Goal: Task Accomplishment & Management: Use online tool/utility

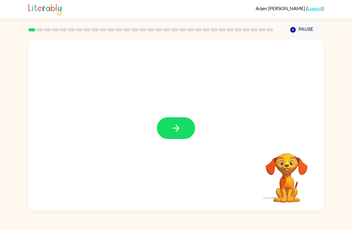
click at [170, 124] on button "button" at bounding box center [176, 128] width 38 height 22
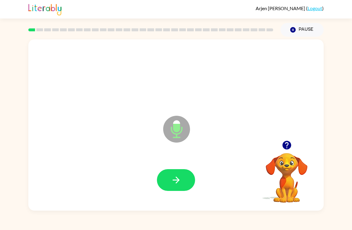
click at [184, 177] on button "button" at bounding box center [176, 180] width 38 height 22
click at [181, 178] on icon "button" at bounding box center [176, 180] width 10 height 10
click at [176, 174] on button "button" at bounding box center [176, 180] width 38 height 22
click at [288, 167] on video "Your browser must support playing .mp4 files to use Literably. Please try using…" at bounding box center [287, 174] width 60 height 60
click at [176, 174] on button "button" at bounding box center [176, 180] width 38 height 22
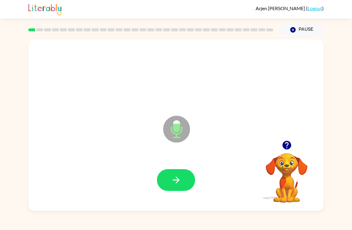
click at [178, 175] on icon "button" at bounding box center [176, 180] width 10 height 10
click at [184, 175] on button "button" at bounding box center [176, 180] width 38 height 22
click at [185, 176] on button "button" at bounding box center [176, 180] width 38 height 22
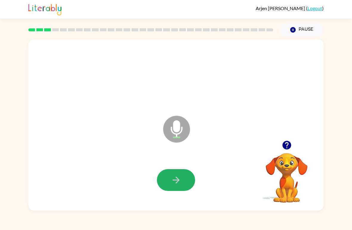
click at [187, 176] on button "button" at bounding box center [176, 180] width 38 height 22
click at [181, 180] on icon "button" at bounding box center [176, 180] width 10 height 10
click at [183, 175] on button "button" at bounding box center [176, 180] width 38 height 22
click at [177, 178] on icon "button" at bounding box center [175, 179] width 7 height 7
click at [177, 182] on icon "button" at bounding box center [175, 179] width 7 height 7
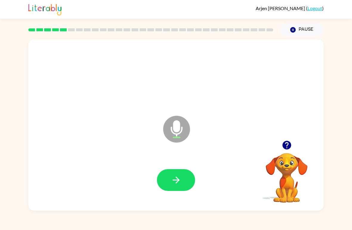
click at [186, 181] on button "button" at bounding box center [176, 180] width 38 height 22
click at [289, 164] on video "Your browser must support playing .mp4 files to use Literably. Please try using…" at bounding box center [287, 174] width 60 height 60
click at [286, 145] on icon "button" at bounding box center [286, 145] width 9 height 9
click at [181, 176] on button "button" at bounding box center [176, 180] width 38 height 22
click at [178, 175] on icon "button" at bounding box center [176, 180] width 10 height 10
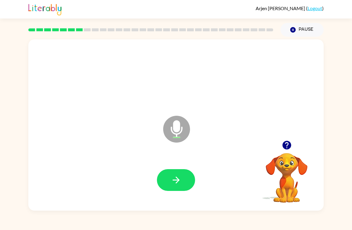
click at [179, 178] on icon "button" at bounding box center [176, 180] width 10 height 10
click at [181, 174] on button "button" at bounding box center [176, 180] width 38 height 22
click at [176, 184] on icon "button" at bounding box center [176, 180] width 10 height 10
click at [166, 173] on button "button" at bounding box center [176, 180] width 38 height 22
click at [175, 175] on icon "button" at bounding box center [176, 180] width 10 height 10
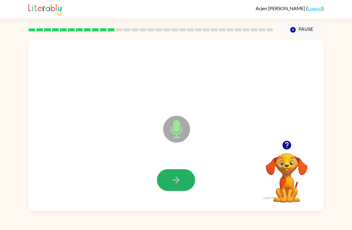
click at [164, 179] on button "button" at bounding box center [176, 180] width 38 height 22
click at [179, 179] on icon "button" at bounding box center [176, 180] width 10 height 10
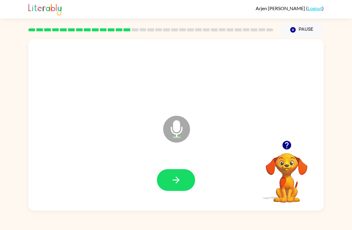
click at [183, 176] on button "button" at bounding box center [176, 180] width 38 height 22
click at [175, 181] on icon "button" at bounding box center [176, 180] width 10 height 10
click at [176, 175] on icon "button" at bounding box center [176, 180] width 10 height 10
click at [179, 178] on icon "button" at bounding box center [176, 180] width 10 height 10
click at [181, 178] on icon "button" at bounding box center [176, 180] width 10 height 10
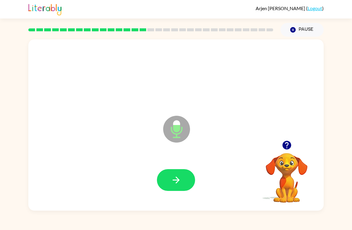
click at [182, 182] on button "button" at bounding box center [176, 180] width 38 height 22
click at [179, 177] on icon "button" at bounding box center [176, 180] width 10 height 10
click at [180, 180] on icon "button" at bounding box center [176, 180] width 10 height 10
click at [181, 175] on button "button" at bounding box center [176, 180] width 38 height 22
click at [177, 176] on icon "button" at bounding box center [176, 180] width 10 height 10
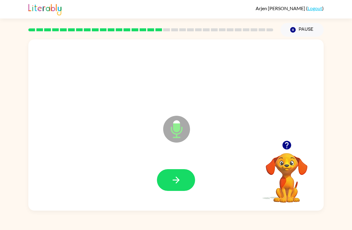
click at [175, 176] on icon "button" at bounding box center [176, 180] width 10 height 10
click at [176, 177] on icon "button" at bounding box center [175, 179] width 7 height 7
click at [177, 179] on icon "button" at bounding box center [176, 180] width 10 height 10
click at [184, 179] on button "button" at bounding box center [176, 180] width 38 height 22
click at [179, 181] on icon "button" at bounding box center [175, 179] width 7 height 7
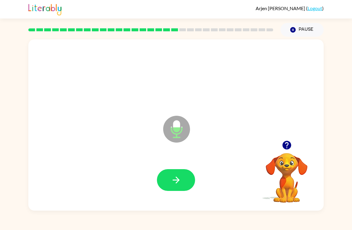
click at [187, 176] on button "button" at bounding box center [176, 180] width 38 height 22
click at [183, 176] on button "button" at bounding box center [176, 180] width 38 height 22
click at [179, 184] on icon "button" at bounding box center [176, 180] width 10 height 10
click at [168, 184] on button "button" at bounding box center [176, 180] width 38 height 22
click at [169, 182] on button "button" at bounding box center [176, 180] width 38 height 22
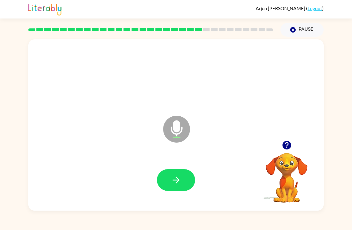
click at [169, 181] on button "button" at bounding box center [176, 180] width 38 height 22
click at [178, 182] on icon "button" at bounding box center [176, 180] width 10 height 10
click at [177, 177] on icon "button" at bounding box center [176, 180] width 10 height 10
click at [172, 184] on icon "button" at bounding box center [176, 180] width 10 height 10
click at [179, 177] on icon "button" at bounding box center [176, 180] width 10 height 10
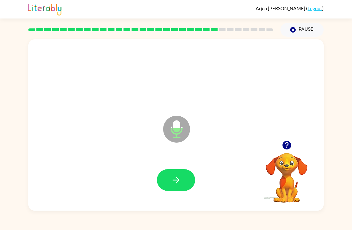
click at [183, 171] on button "button" at bounding box center [176, 180] width 38 height 22
click at [178, 178] on icon "button" at bounding box center [176, 180] width 10 height 10
click at [180, 182] on icon "button" at bounding box center [176, 180] width 10 height 10
click at [183, 179] on button "button" at bounding box center [176, 180] width 38 height 22
click at [285, 143] on icon "button" at bounding box center [286, 145] width 10 height 10
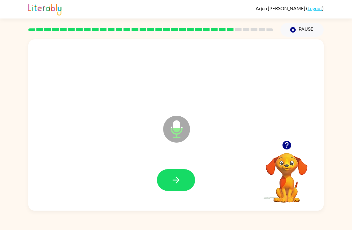
click at [178, 178] on icon "button" at bounding box center [176, 180] width 10 height 10
click at [179, 178] on icon "button" at bounding box center [176, 180] width 10 height 10
click at [184, 174] on button "button" at bounding box center [176, 180] width 38 height 22
click at [182, 176] on button "button" at bounding box center [176, 180] width 38 height 22
click at [179, 178] on icon "button" at bounding box center [176, 180] width 10 height 10
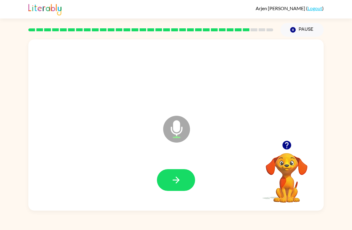
click at [286, 148] on icon "button" at bounding box center [286, 145] width 10 height 10
click at [186, 174] on button "button" at bounding box center [176, 180] width 38 height 22
click at [187, 176] on button "button" at bounding box center [176, 180] width 38 height 22
click at [182, 174] on button "button" at bounding box center [176, 180] width 38 height 22
click at [181, 179] on button "button" at bounding box center [176, 180] width 38 height 22
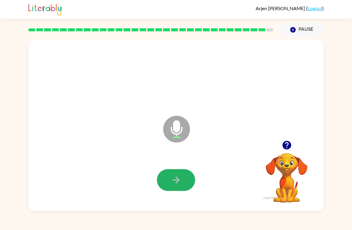
click at [182, 177] on button "button" at bounding box center [176, 180] width 38 height 22
click at [180, 184] on icon "button" at bounding box center [176, 180] width 10 height 10
